Goal: Check status: Check status

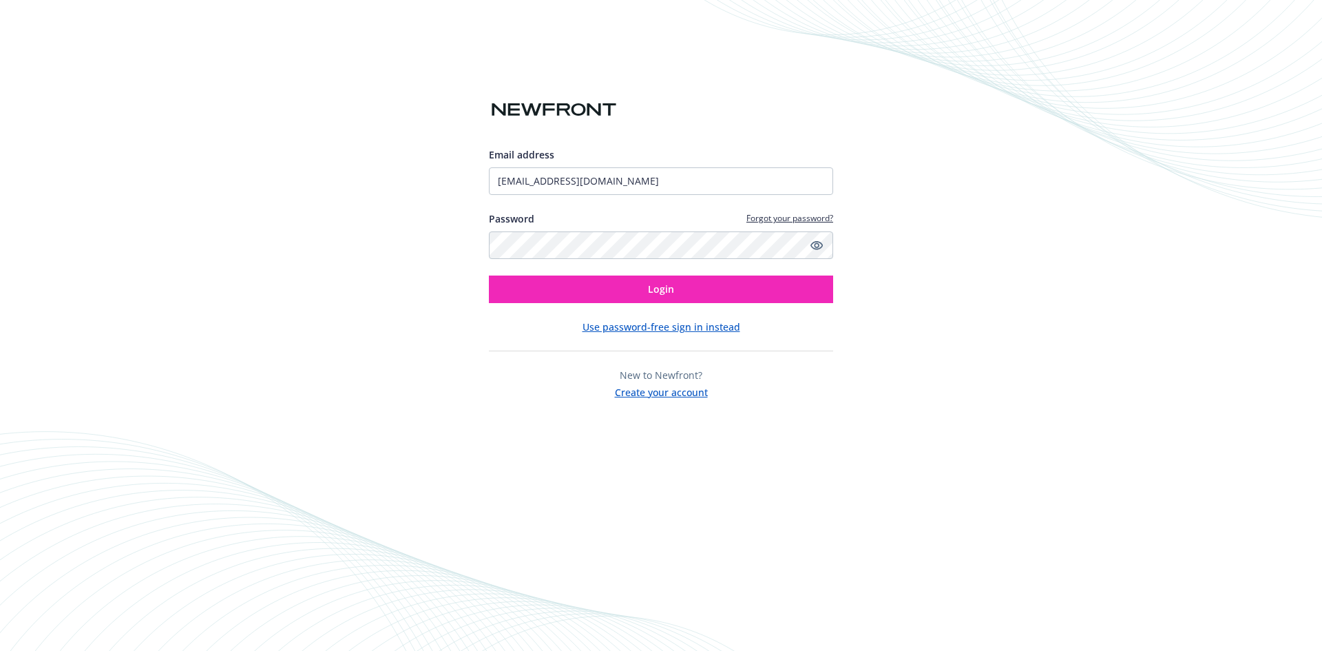
click at [641, 288] on button "Login" at bounding box center [661, 289] width 344 height 28
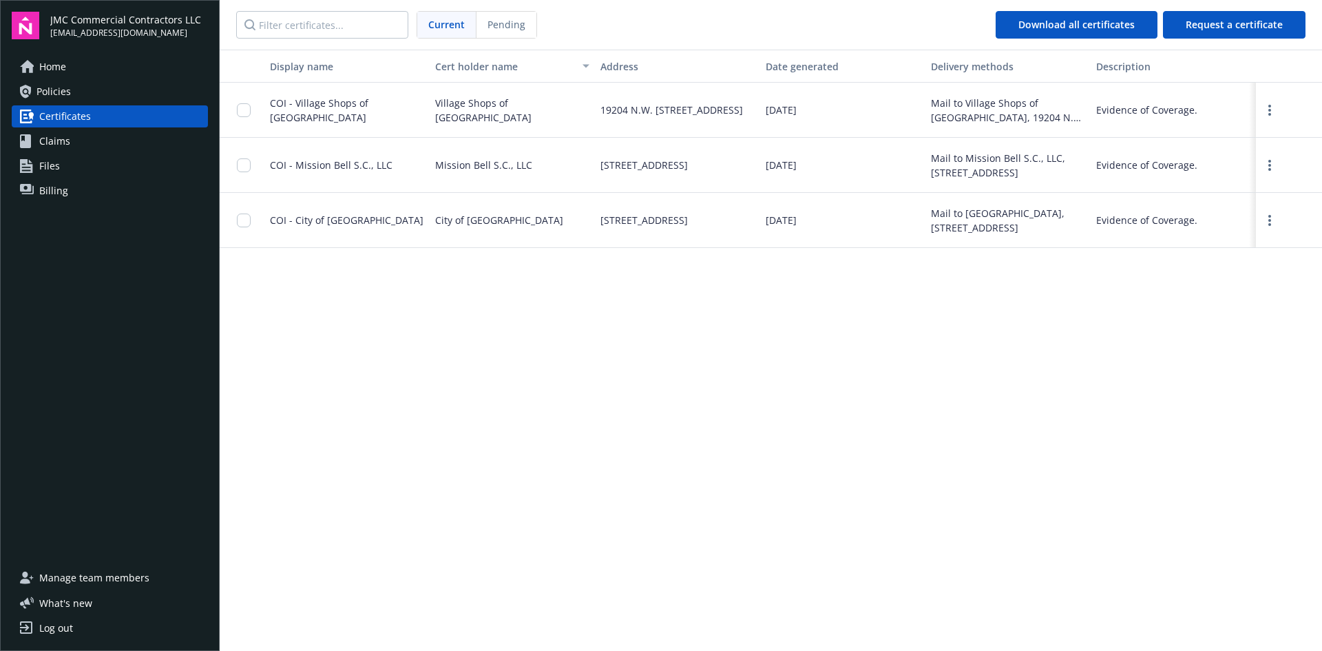
click at [897, 350] on div "Display name Cert holder name Address Date generated Delivery methods Descripti…" at bounding box center [771, 349] width 1103 height 599
